Goal: Transaction & Acquisition: Subscribe to service/newsletter

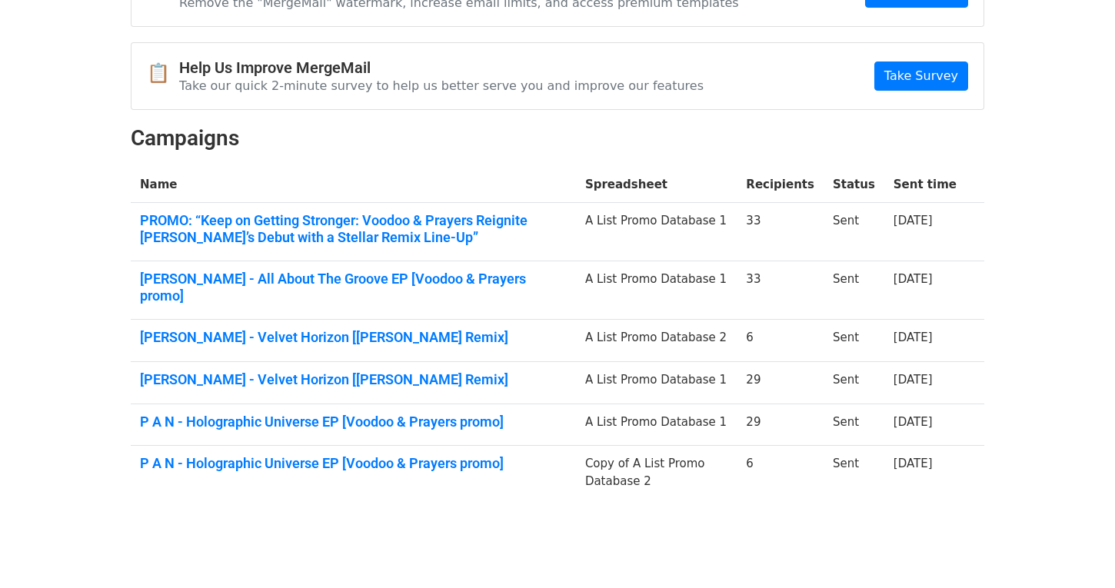
scroll to position [143, 0]
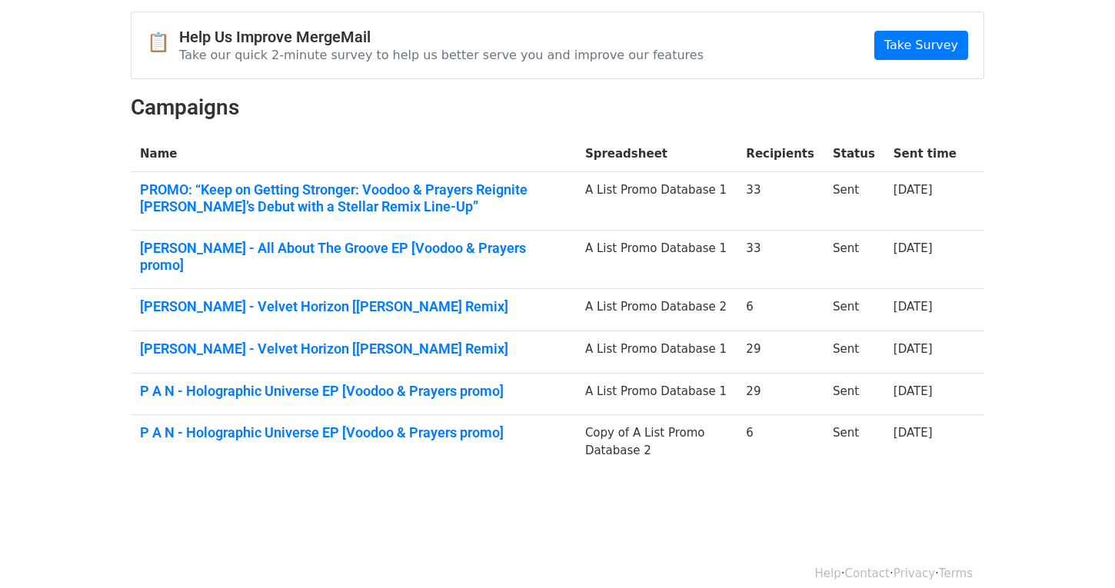
click at [701, 187] on td "A List Promo Database 1" at bounding box center [656, 201] width 161 height 58
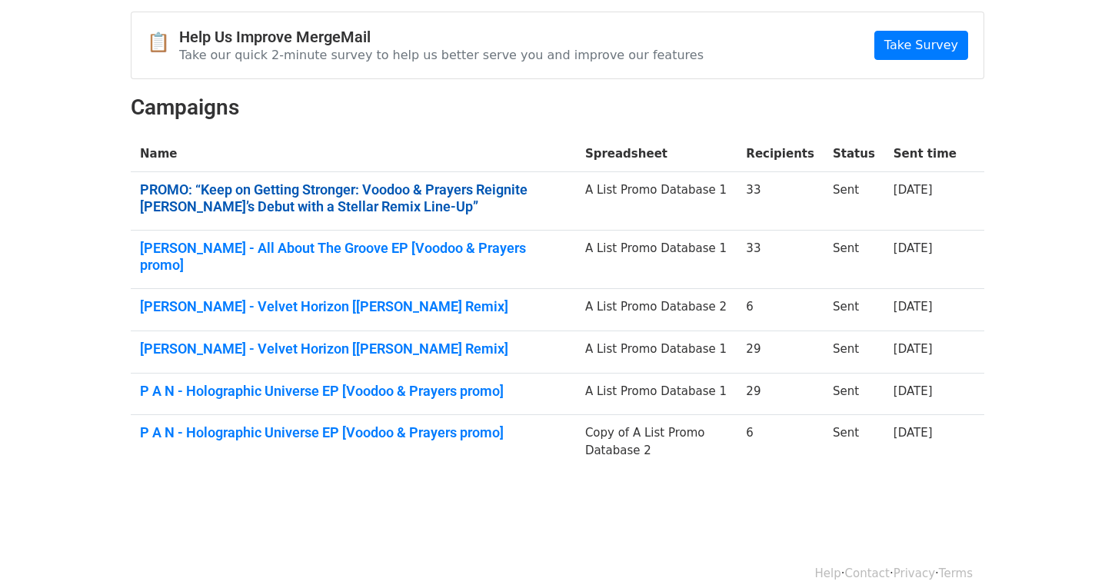
click at [470, 211] on link "PROMO: “Keep on Getting Stronger: Voodoo & Prayers Reignite [PERSON_NAME]’s Deb…" at bounding box center [353, 197] width 427 height 33
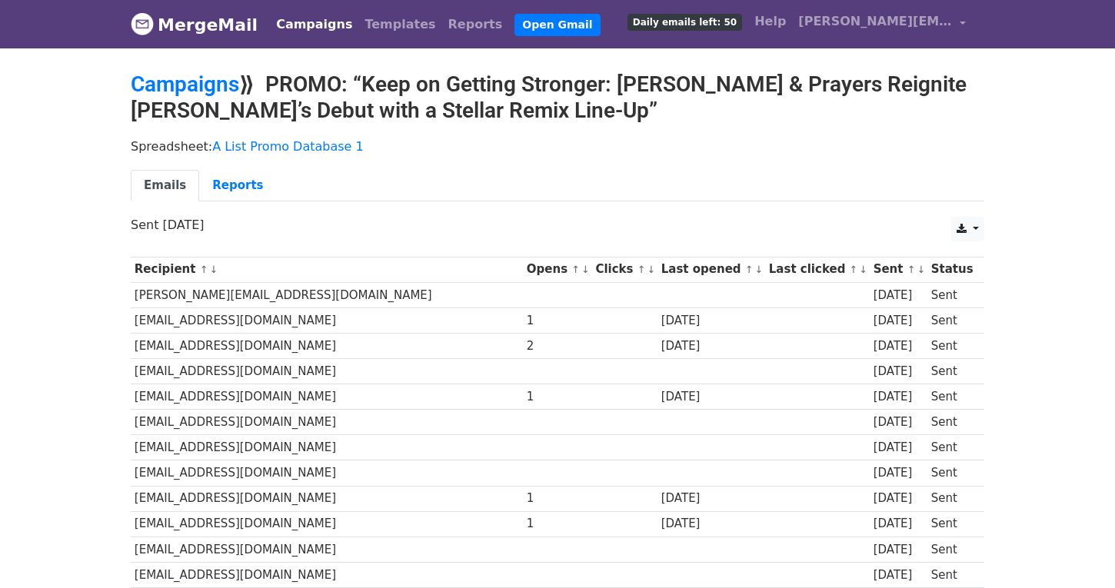
click at [529, 176] on ul "Emails Reports" at bounding box center [557, 186] width 853 height 32
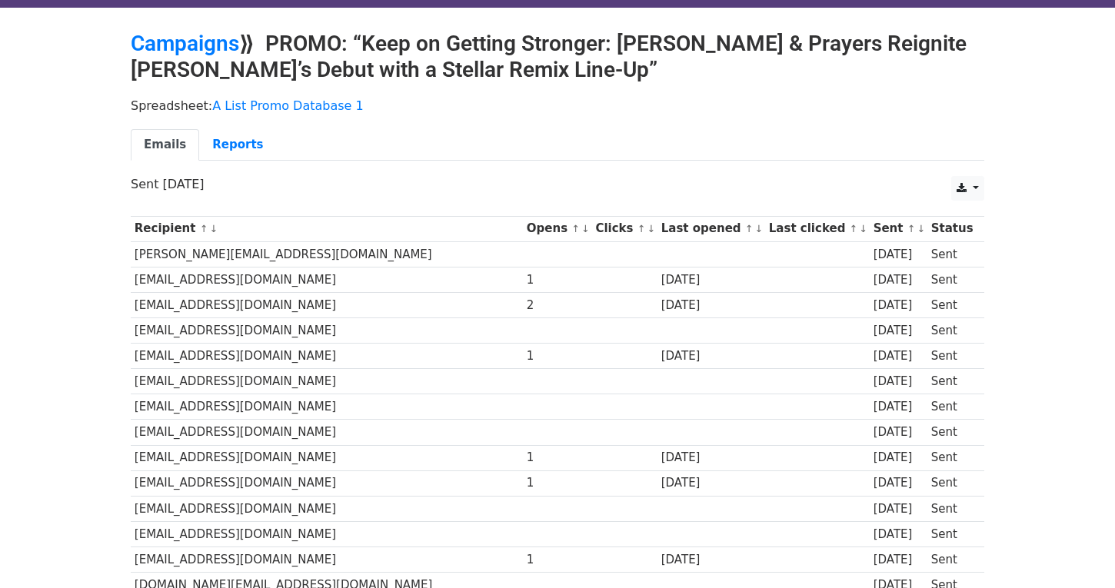
scroll to position [42, 0]
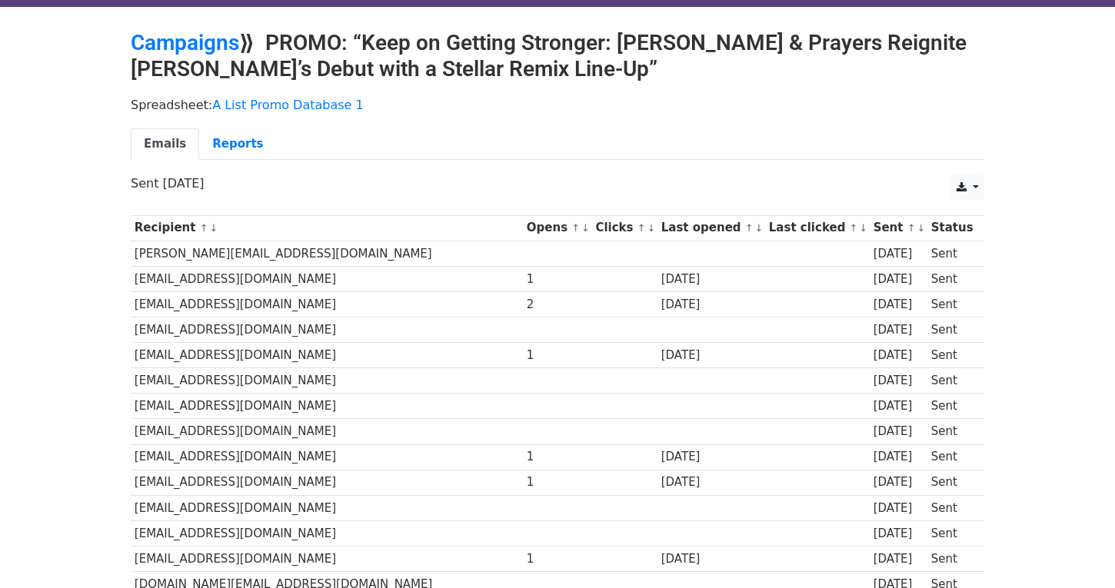
click at [283, 280] on td "dannyhowells@mac.com" at bounding box center [327, 278] width 392 height 25
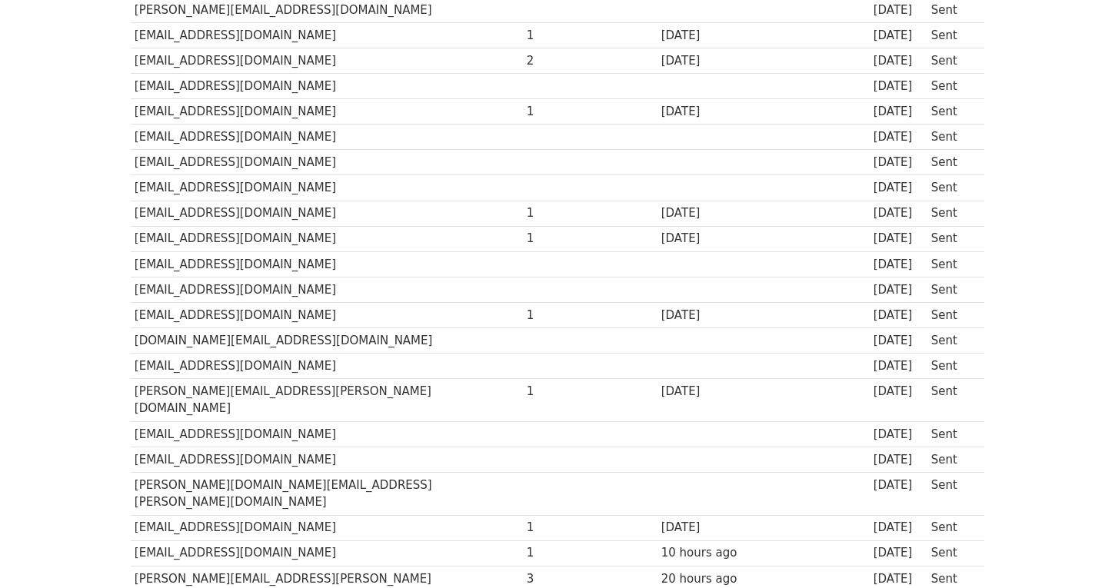
scroll to position [0, 0]
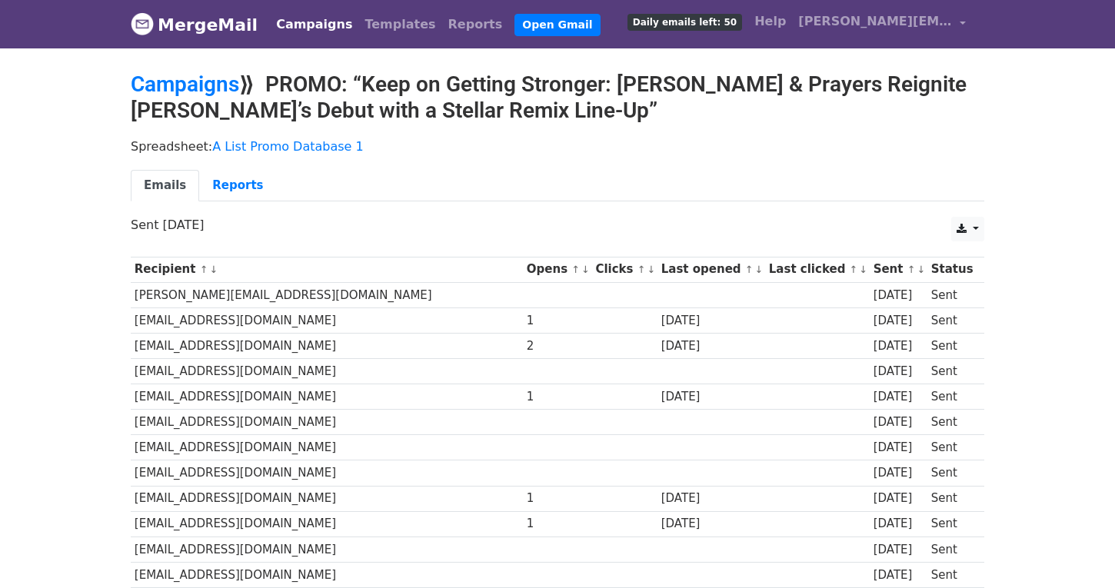
click at [641, 114] on h2 "Campaigns ⟫ PROMO: “Keep on Getting Stronger: Voodoo & Prayers Reignite Gina Lu…" at bounding box center [557, 97] width 853 height 52
click at [214, 20] on link "MergeMail" at bounding box center [194, 24] width 127 height 32
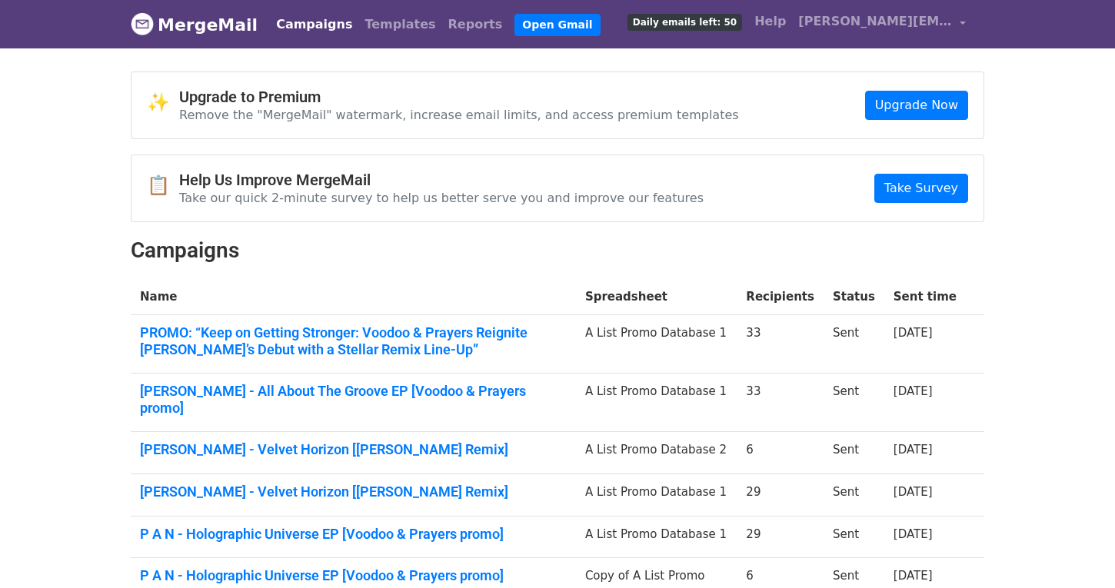
scroll to position [8, 0]
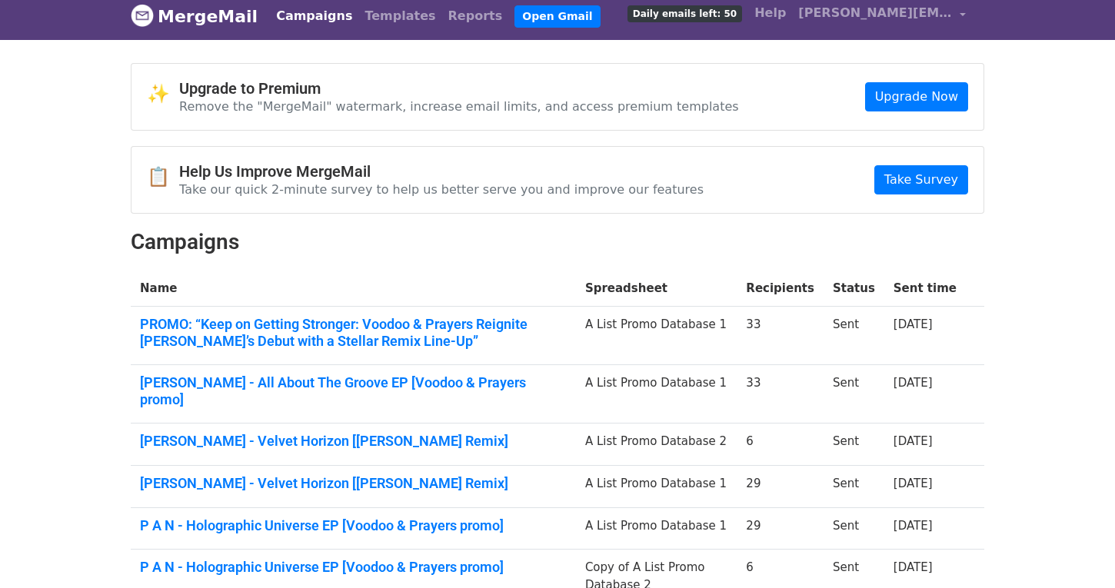
click at [259, 83] on h4 "Upgrade to Premium" at bounding box center [459, 88] width 560 height 18
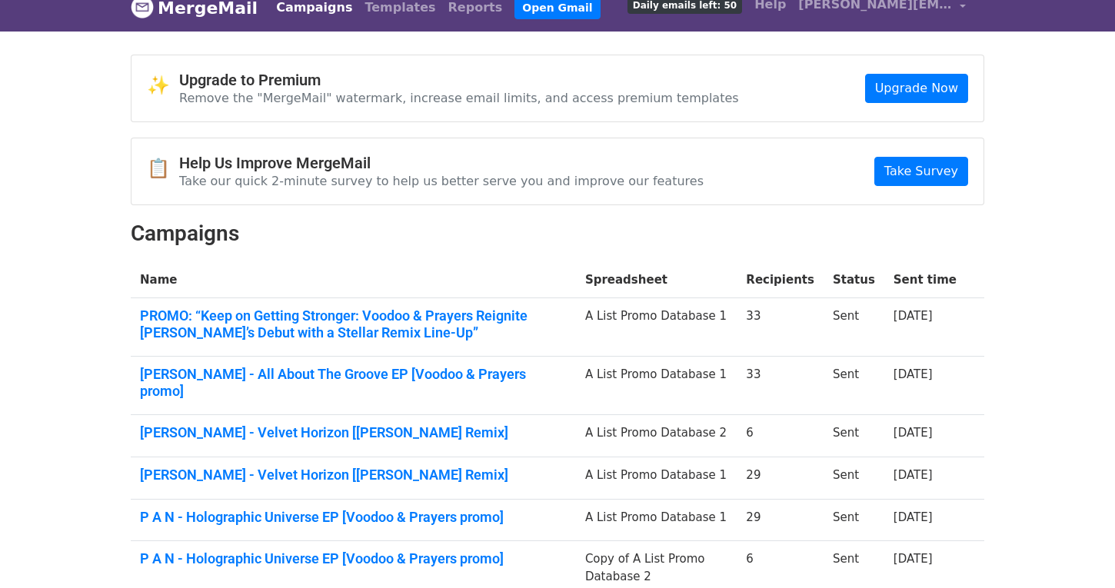
scroll to position [0, 0]
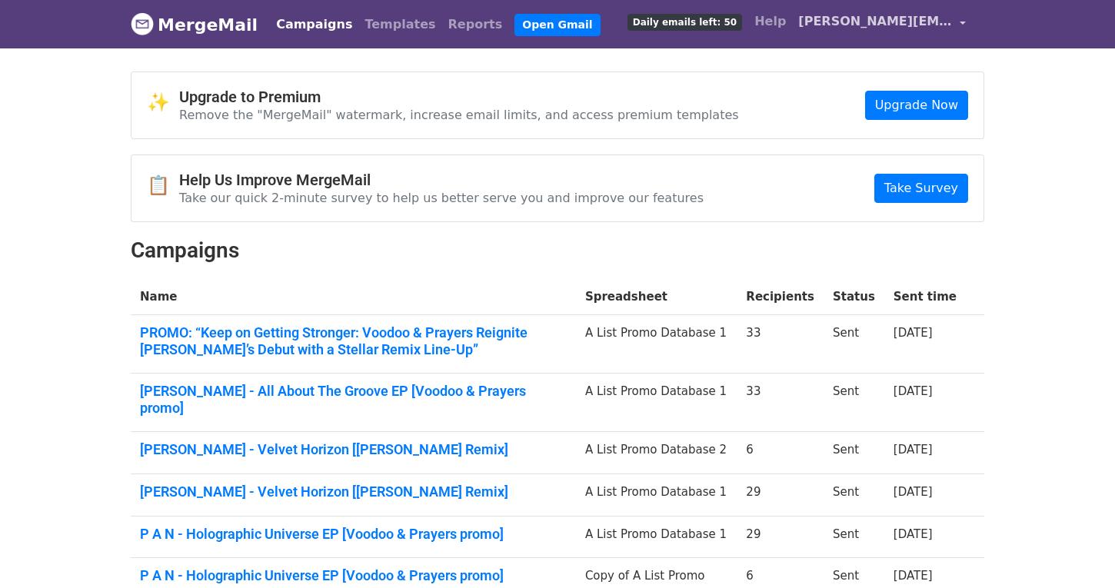
click at [959, 25] on link "[PERSON_NAME][EMAIL_ADDRESS][DOMAIN_NAME]" at bounding box center [882, 24] width 180 height 36
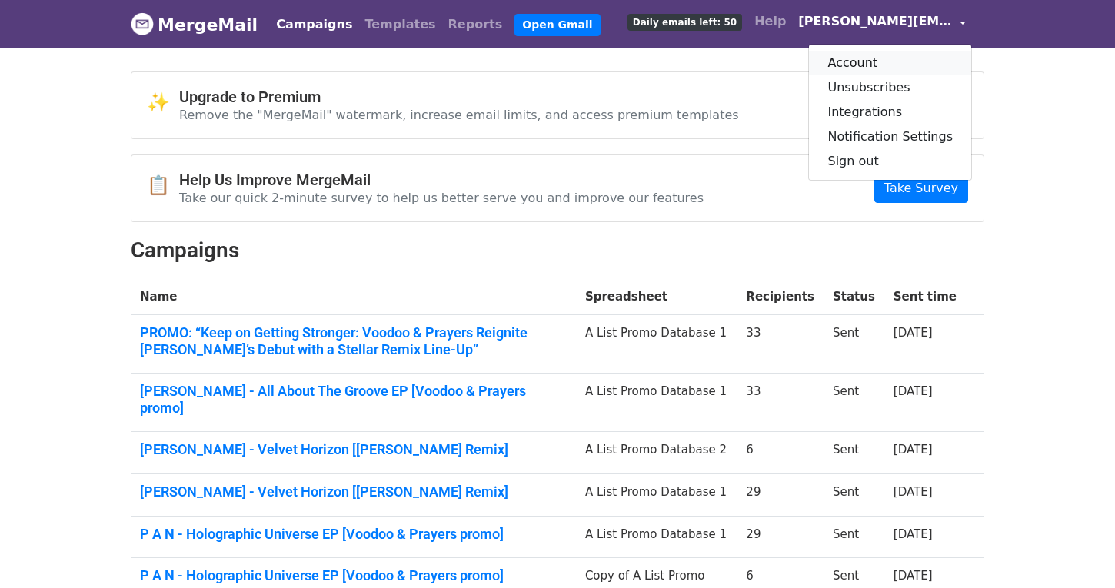
click at [874, 55] on link "Account" at bounding box center [890, 63] width 162 height 25
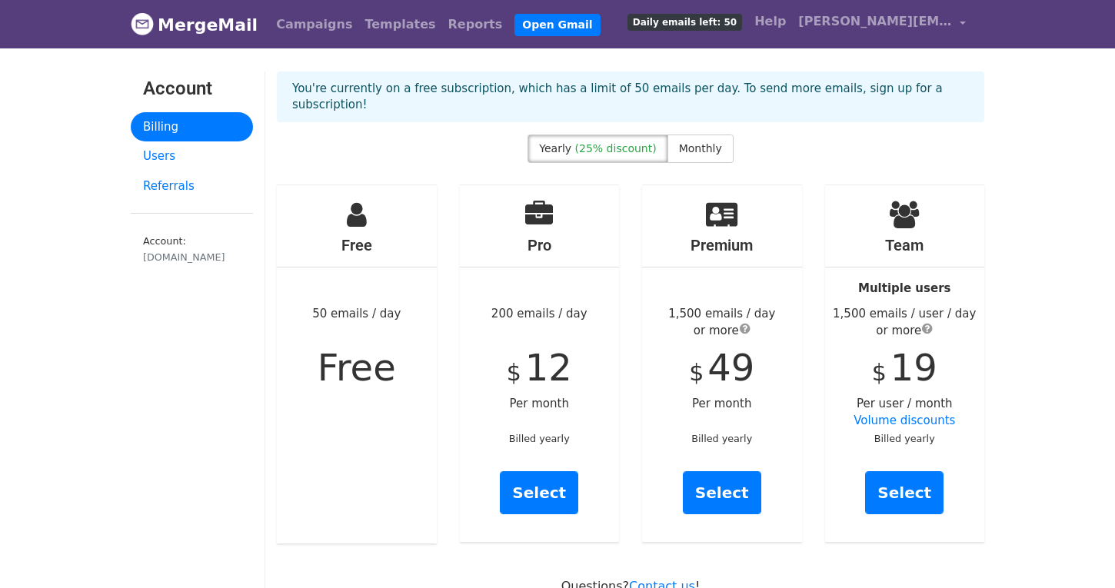
click at [393, 337] on div "Free 50 emails / day Free" at bounding box center [357, 364] width 160 height 358
click at [187, 123] on link "Billing" at bounding box center [192, 127] width 122 height 30
